Goal: Navigation & Orientation: Find specific page/section

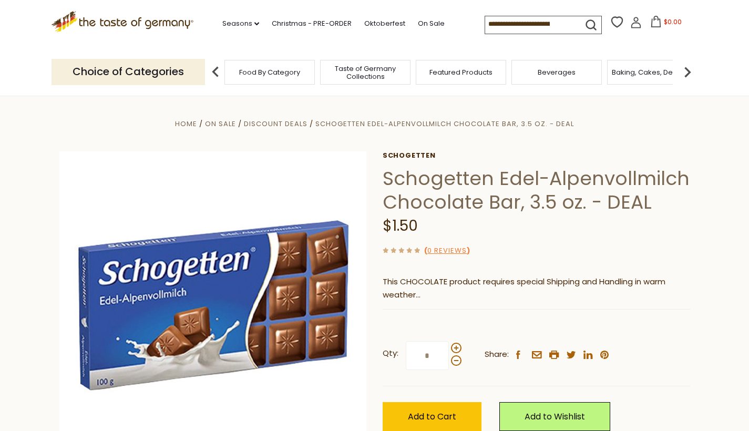
click at [126, 22] on icon ".st0{fill:#EDD300;} .st1{fill:#D33E21;}" at bounding box center [123, 22] width 142 height 22
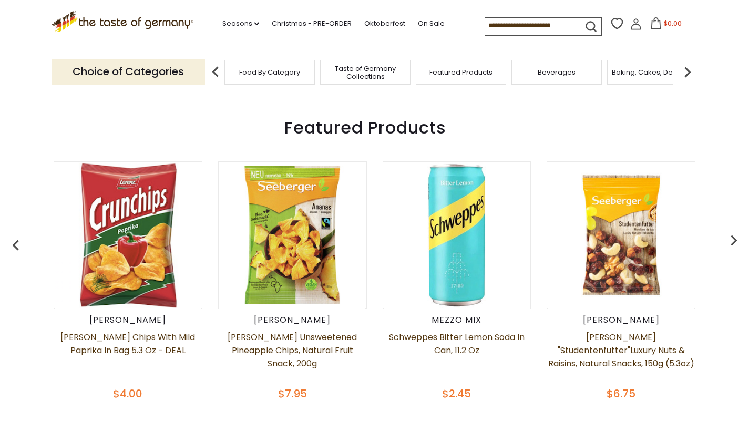
scroll to position [365, 0]
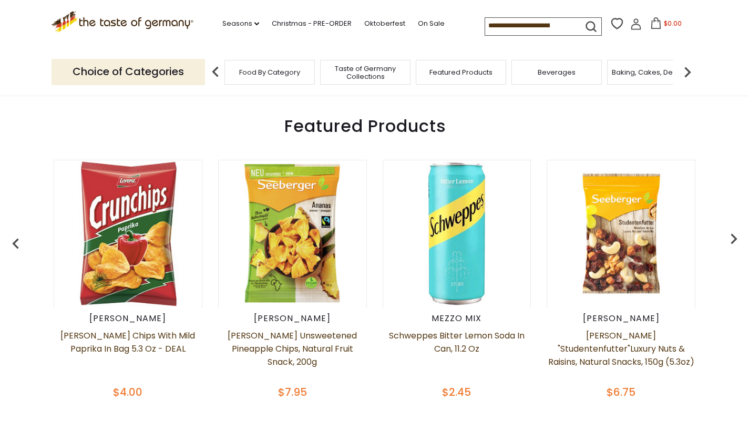
click at [261, 75] on span "Food By Category" at bounding box center [269, 72] width 61 height 8
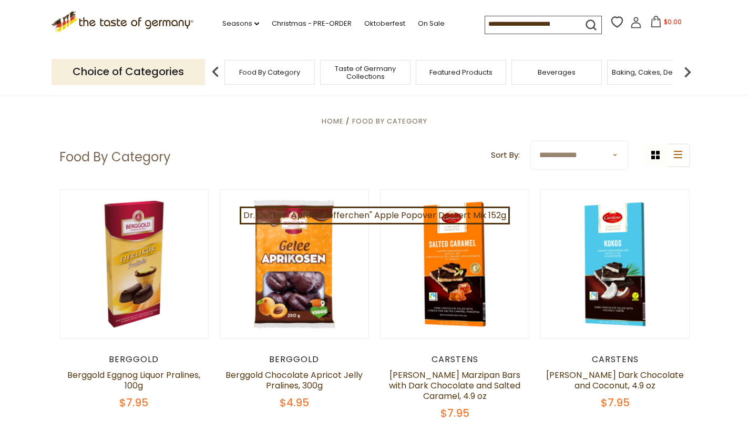
scroll to position [20, 0]
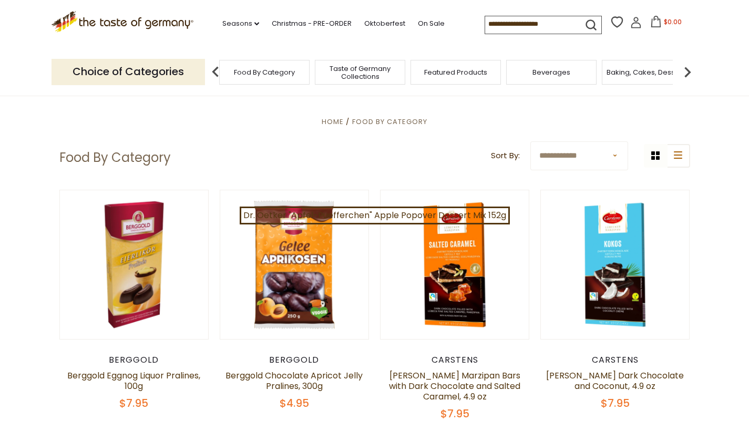
click at [279, 74] on span "Food By Category" at bounding box center [264, 72] width 61 height 8
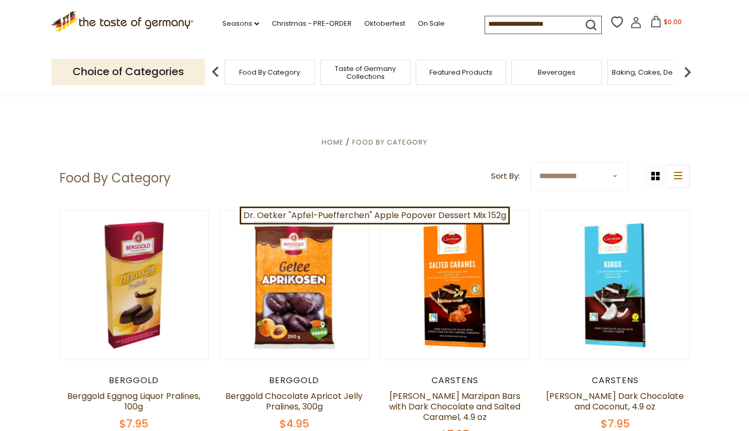
click at [688, 70] on img at bounding box center [687, 71] width 21 height 21
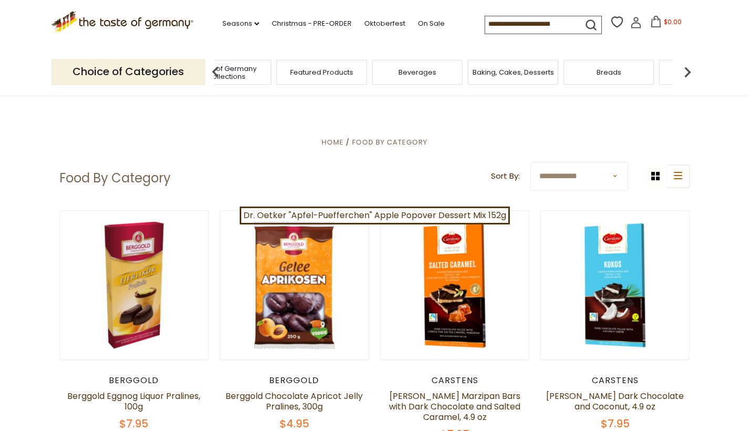
click at [688, 70] on img at bounding box center [687, 71] width 21 height 21
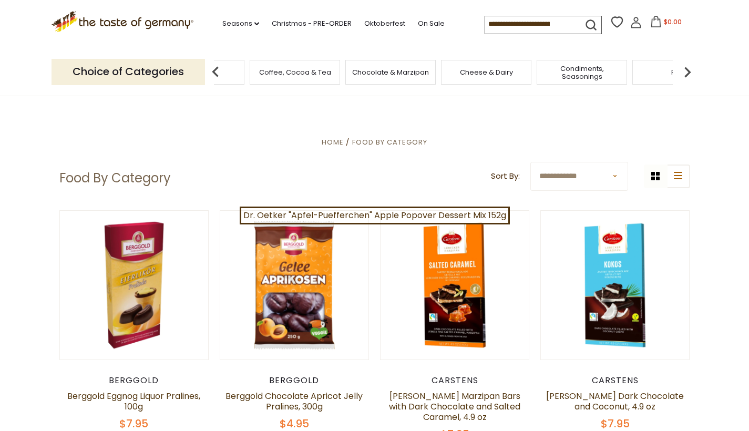
click at [688, 70] on img at bounding box center [687, 71] width 21 height 21
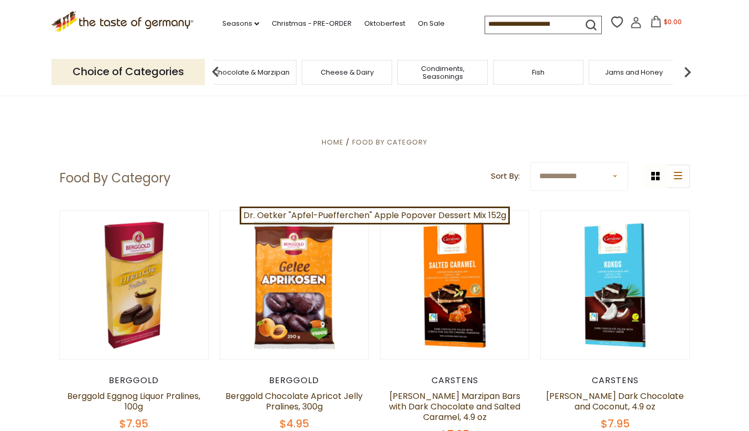
click at [688, 70] on img at bounding box center [687, 71] width 21 height 21
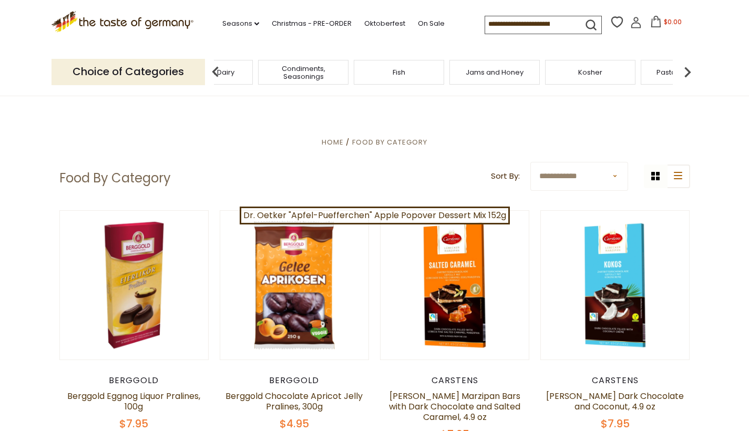
click at [688, 70] on img at bounding box center [687, 71] width 21 height 21
click at [595, 68] on span "Sausages" at bounding box center [607, 72] width 35 height 8
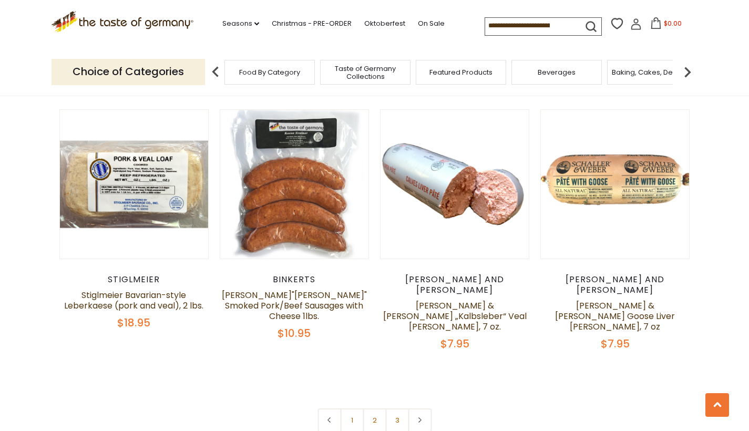
scroll to position [2462, 0]
click at [418, 408] on link at bounding box center [420, 420] width 24 height 24
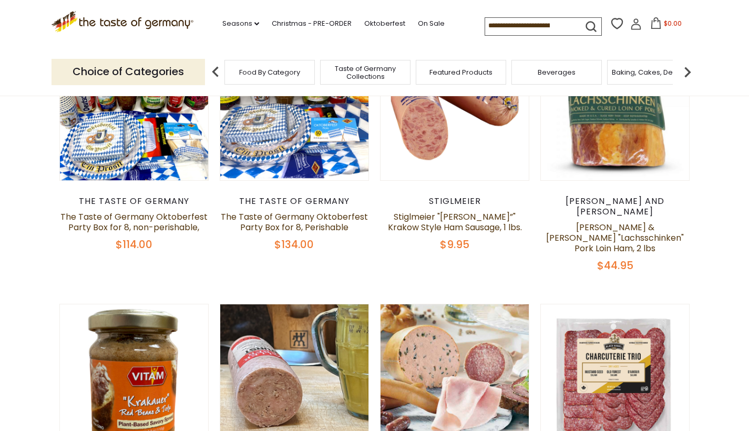
scroll to position [370, 0]
